Goal: Transaction & Acquisition: Purchase product/service

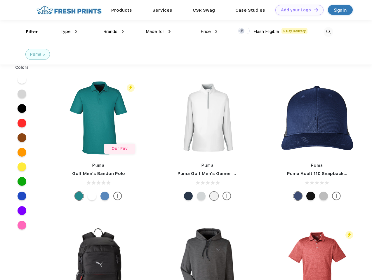
scroll to position [0, 0]
click at [297, 10] on link "Add your Logo Design Tool" at bounding box center [299, 10] width 48 height 10
click at [0, 0] on div "Design Tool" at bounding box center [0, 0] width 0 height 0
click at [313, 10] on link "Add your Logo Design Tool" at bounding box center [299, 10] width 48 height 10
click at [28, 32] on div "Filter" at bounding box center [32, 32] width 12 height 7
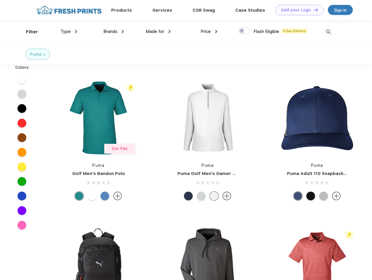
click at [69, 32] on span "Type" at bounding box center [65, 31] width 10 height 5
click at [114, 32] on span "Brands" at bounding box center [110, 31] width 14 height 5
click at [158, 32] on span "Made for" at bounding box center [155, 31] width 18 height 5
click at [209, 32] on span "Price" at bounding box center [206, 31] width 10 height 5
click at [244, 31] on div at bounding box center [243, 31] width 11 height 6
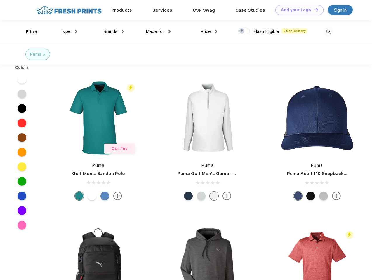
click at [242, 31] on input "checkbox" at bounding box center [240, 29] width 4 height 4
click at [328, 32] on img at bounding box center [329, 32] width 10 height 10
